Goal: Entertainment & Leisure: Consume media (video, audio)

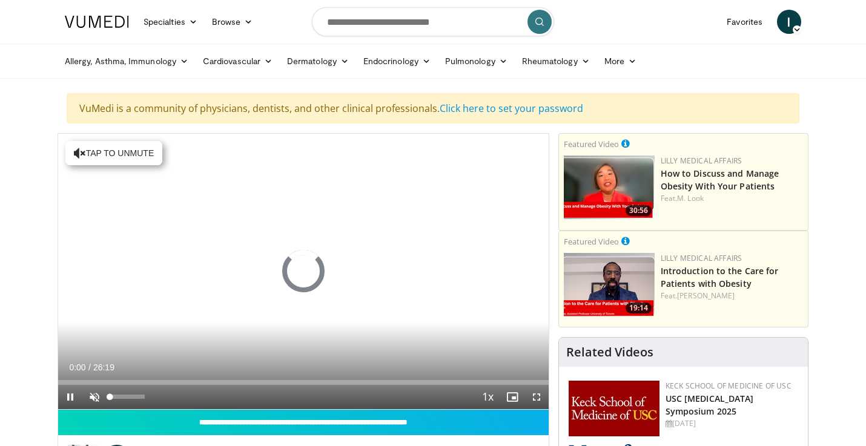
click at [91, 396] on span "Video Player" at bounding box center [94, 397] width 24 height 24
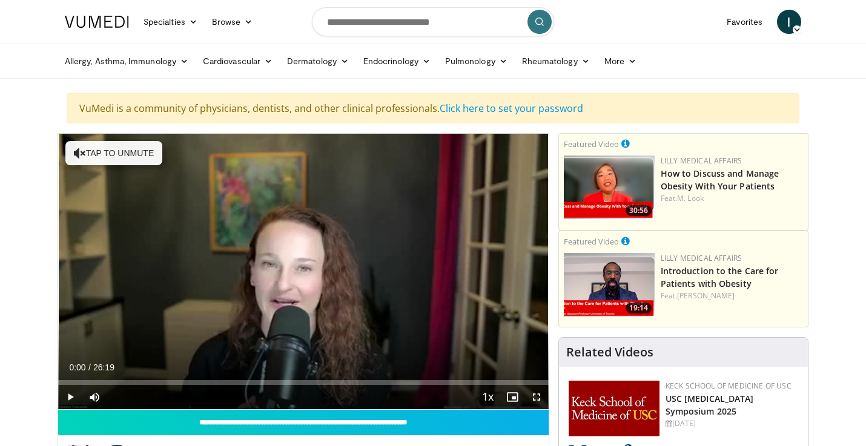
click at [538, 398] on span "Video Player" at bounding box center [536, 397] width 24 height 24
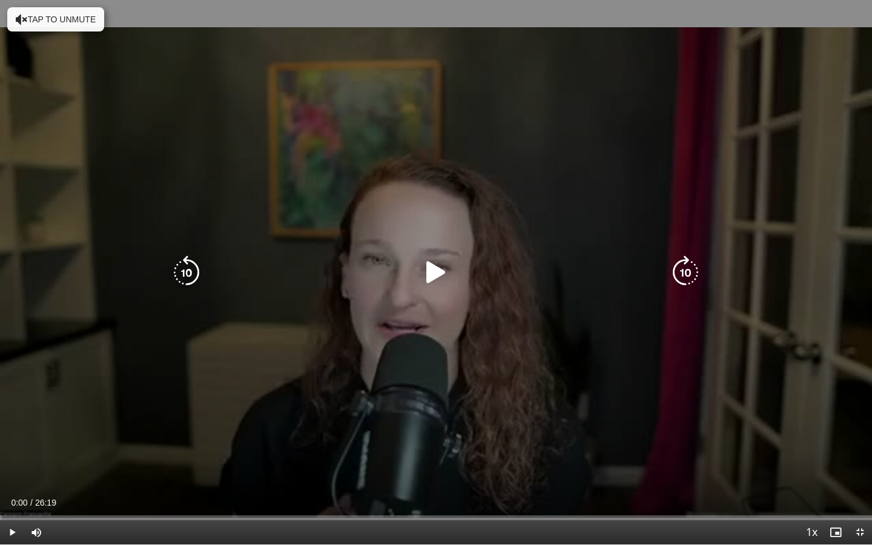
click at [433, 271] on icon "Video Player" at bounding box center [436, 272] width 34 height 34
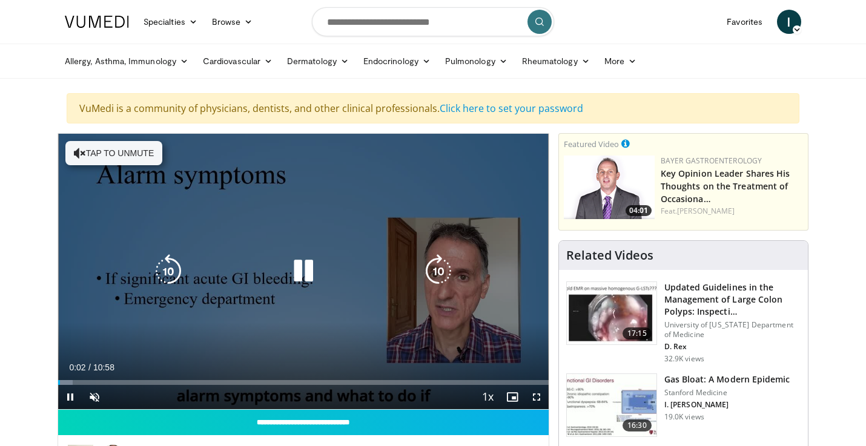
click at [133, 160] on button "Tap to unmute" at bounding box center [113, 153] width 97 height 24
